Goal: Task Accomplishment & Management: Manage account settings

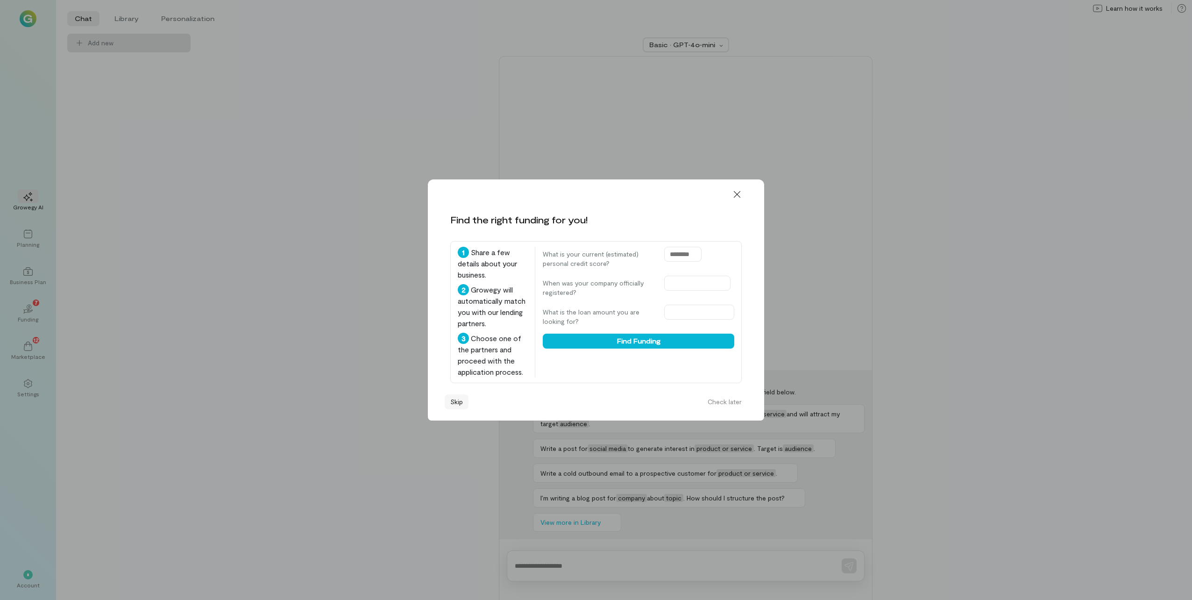
click at [455, 406] on button "Skip" at bounding box center [457, 401] width 24 height 15
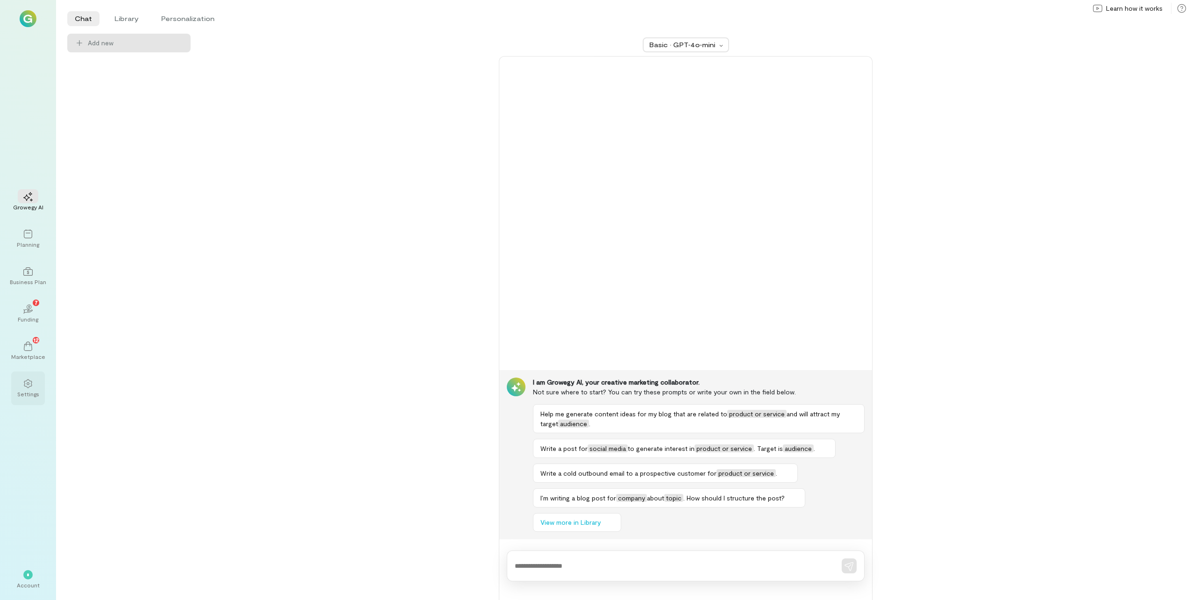
click at [25, 390] on div "Settings" at bounding box center [28, 393] width 22 height 7
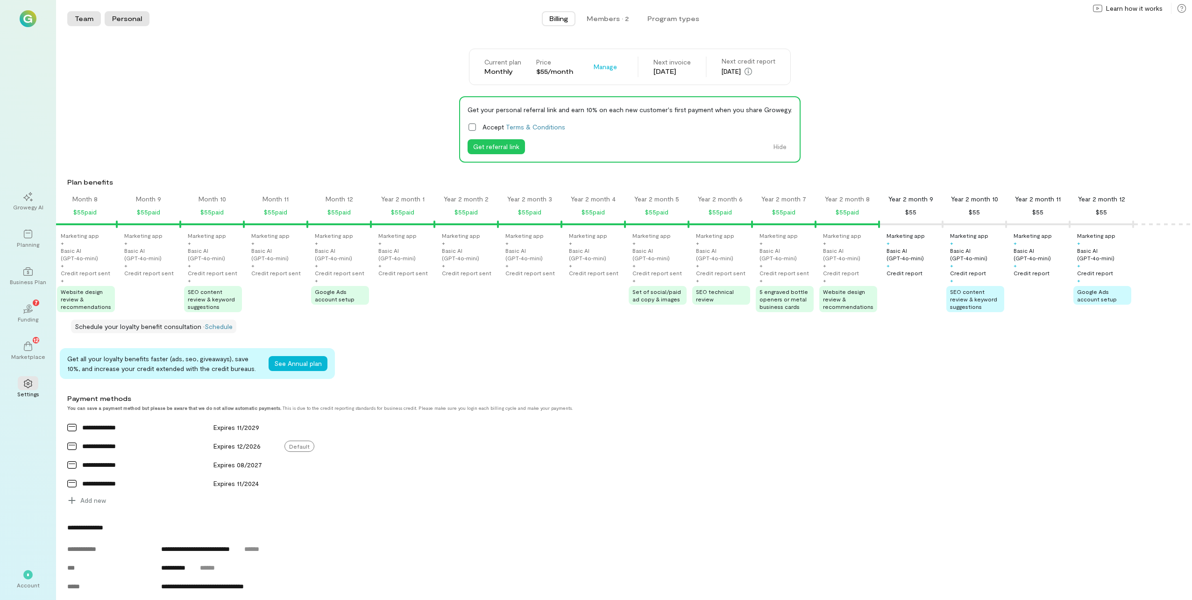
click at [135, 14] on button "Personal" at bounding box center [127, 18] width 45 height 15
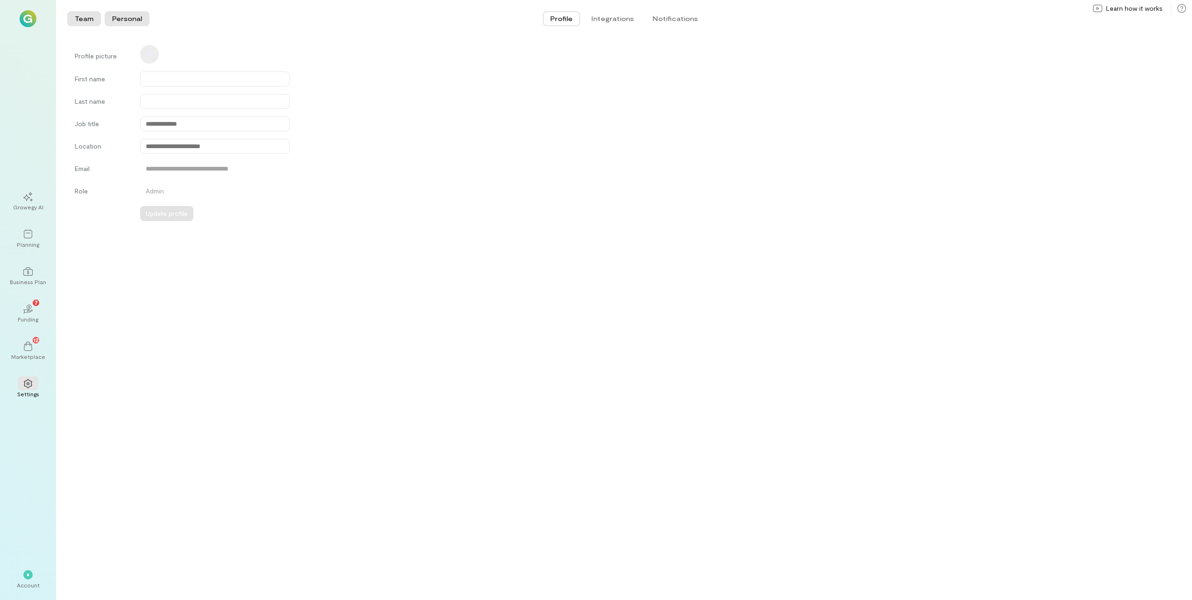
click at [80, 17] on button "Team" at bounding box center [84, 18] width 34 height 15
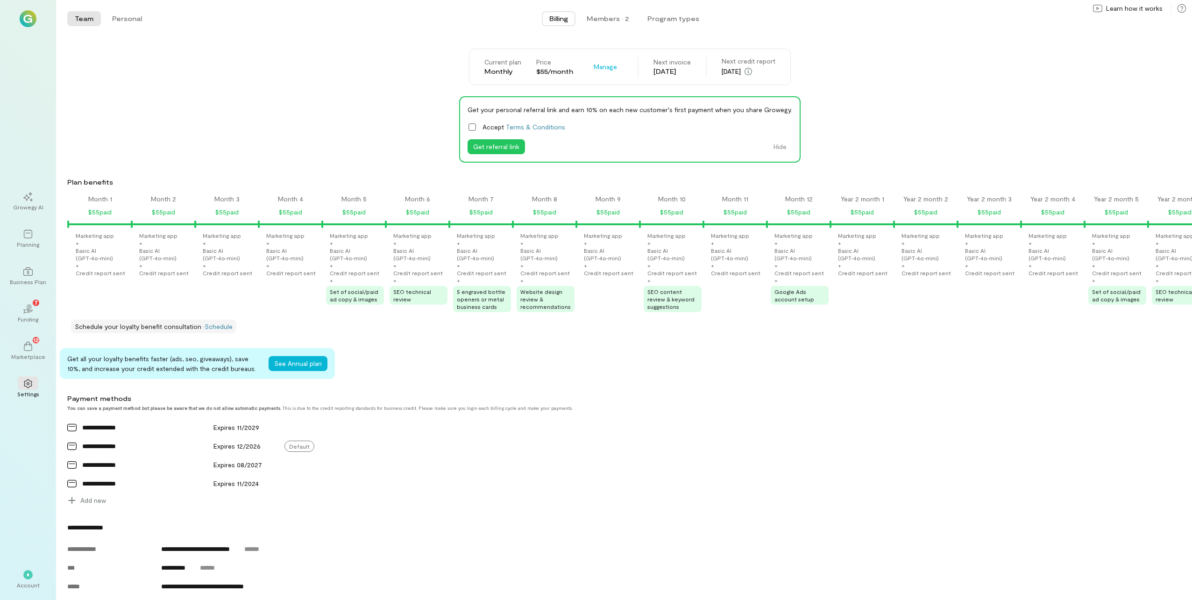
scroll to position [0, 467]
